Goal: Information Seeking & Learning: Check status

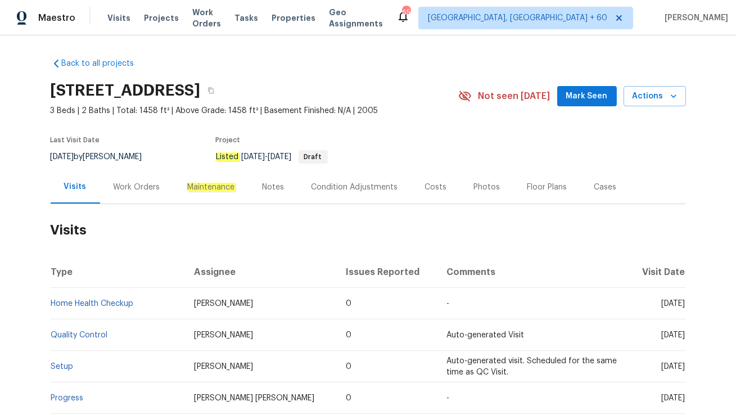
scroll to position [58, 0]
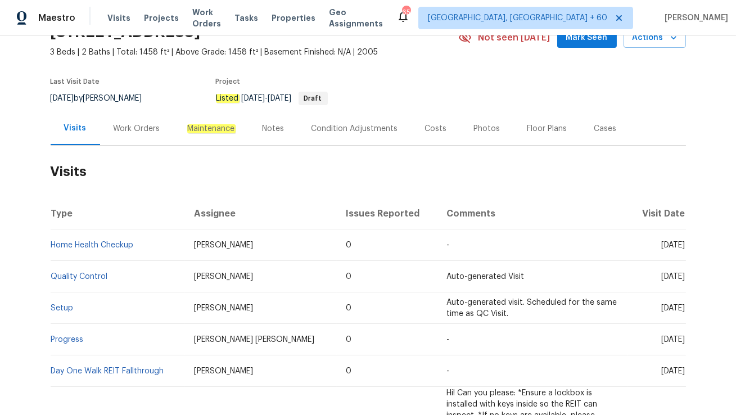
click at [132, 131] on div "Work Orders" at bounding box center [137, 128] width 47 height 11
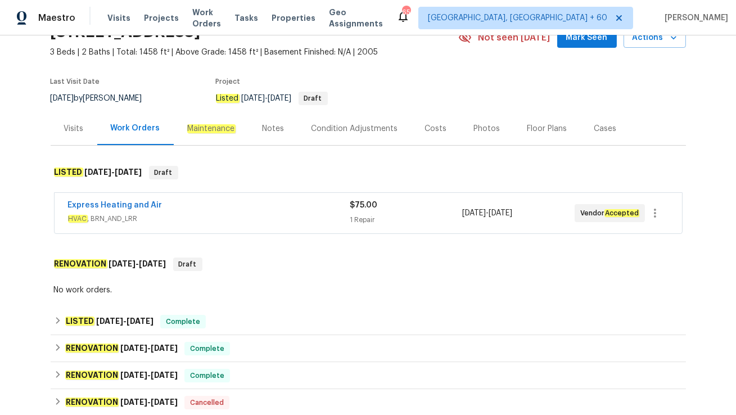
click at [210, 225] on div "Express Heating and Air HVAC , BRN_AND_LRR" at bounding box center [209, 213] width 282 height 27
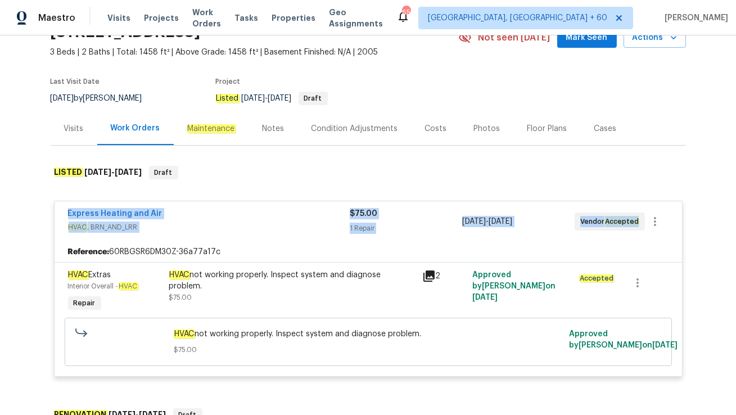
drag, startPoint x: 63, startPoint y: 213, endPoint x: 632, endPoint y: 233, distance: 569.2
click at [632, 233] on div "Express Heating and Air HVAC , BRN_AND_LRR $75.00 1 Repair 9/18/2025 - 9/19/202…" at bounding box center [368, 221] width 627 height 40
copy div "Express Heating and Air HVAC , BRN_AND_LRR $75.00 1 Repair 9/18/2025 - 9/19/202…"
click at [75, 142] on div "Visits" at bounding box center [74, 128] width 47 height 33
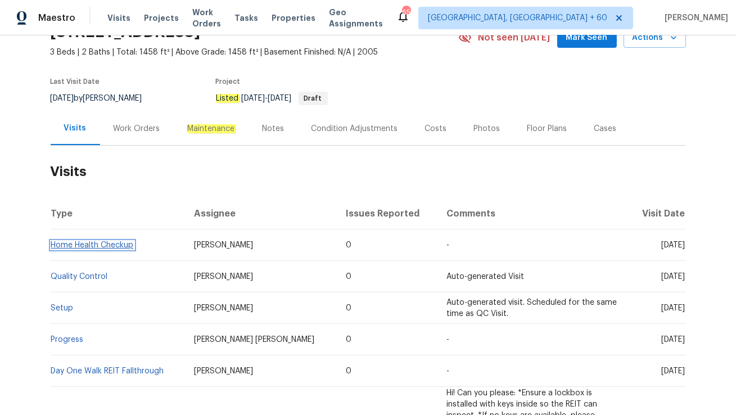
click at [94, 243] on link "Home Health Checkup" at bounding box center [92, 245] width 83 height 8
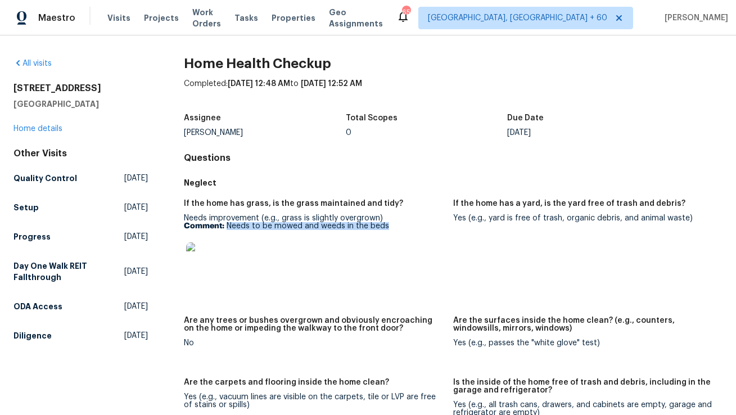
drag, startPoint x: 227, startPoint y: 225, endPoint x: 401, endPoint y: 227, distance: 174.3
click at [401, 227] on p "Comment: Needs to be mowed and weeds in the beds" at bounding box center [314, 226] width 260 height 8
copy p "Needs to be mowed and weeds in the beds"
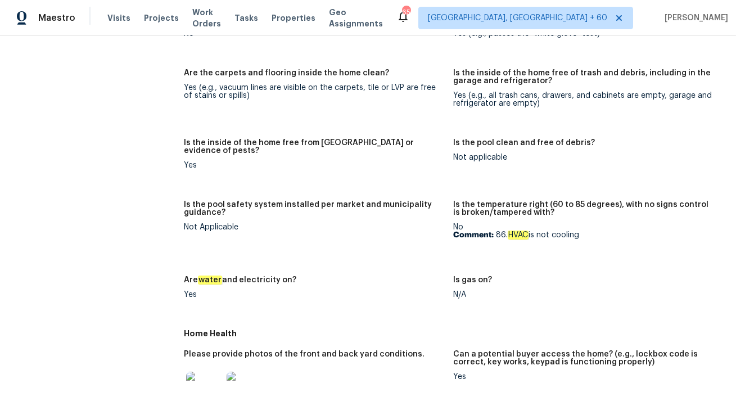
scroll to position [319, 0]
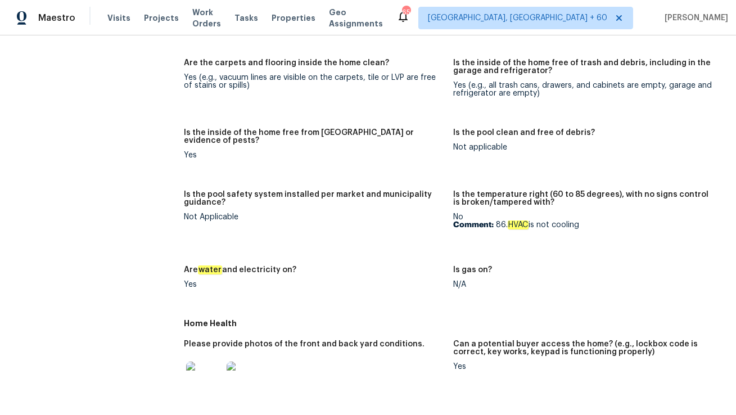
drag, startPoint x: 496, startPoint y: 218, endPoint x: 605, endPoint y: 218, distance: 109.6
click at [605, 221] on p "Comment: 86. HVAC is not cooling" at bounding box center [583, 225] width 260 height 8
copy p "86. HVAC is not cooling"
click at [450, 237] on figure "Is the pool safety system installed per market and municipality guidance? Not A…" at bounding box center [318, 222] width 269 height 62
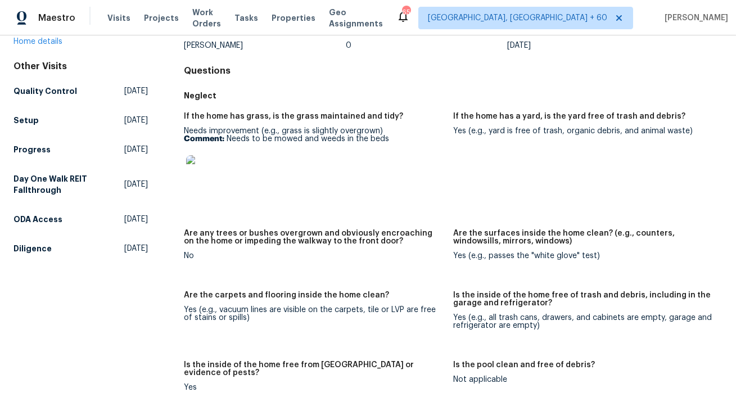
scroll to position [0, 0]
